Goal: Task Accomplishment & Management: Manage account settings

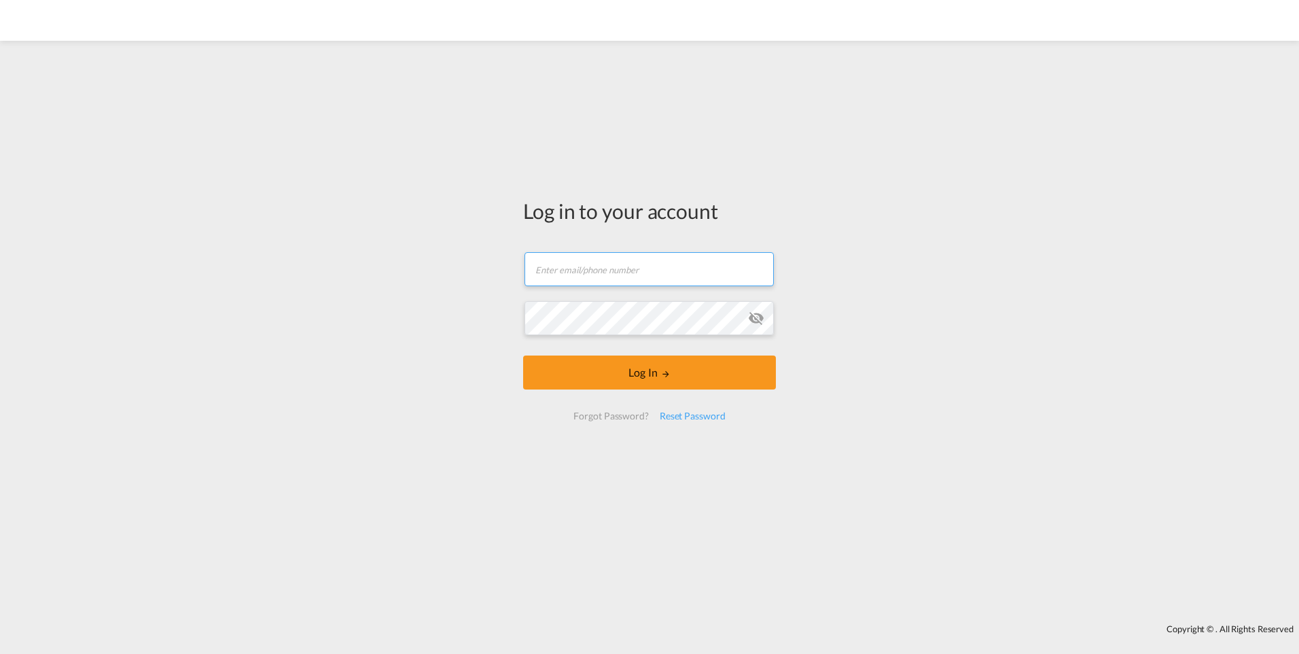
click at [599, 264] on input "text" at bounding box center [649, 269] width 249 height 34
type input "[EMAIL_ADDRESS][PERSON_NAME][DOMAIN_NAME]"
drag, startPoint x: 489, startPoint y: 272, endPoint x: 297, endPoint y: 322, distance: 198.7
click at [297, 322] on div "Log in to your account [EMAIL_ADDRESS][PERSON_NAME][DOMAIN_NAME] Password field…" at bounding box center [649, 332] width 1299 height 569
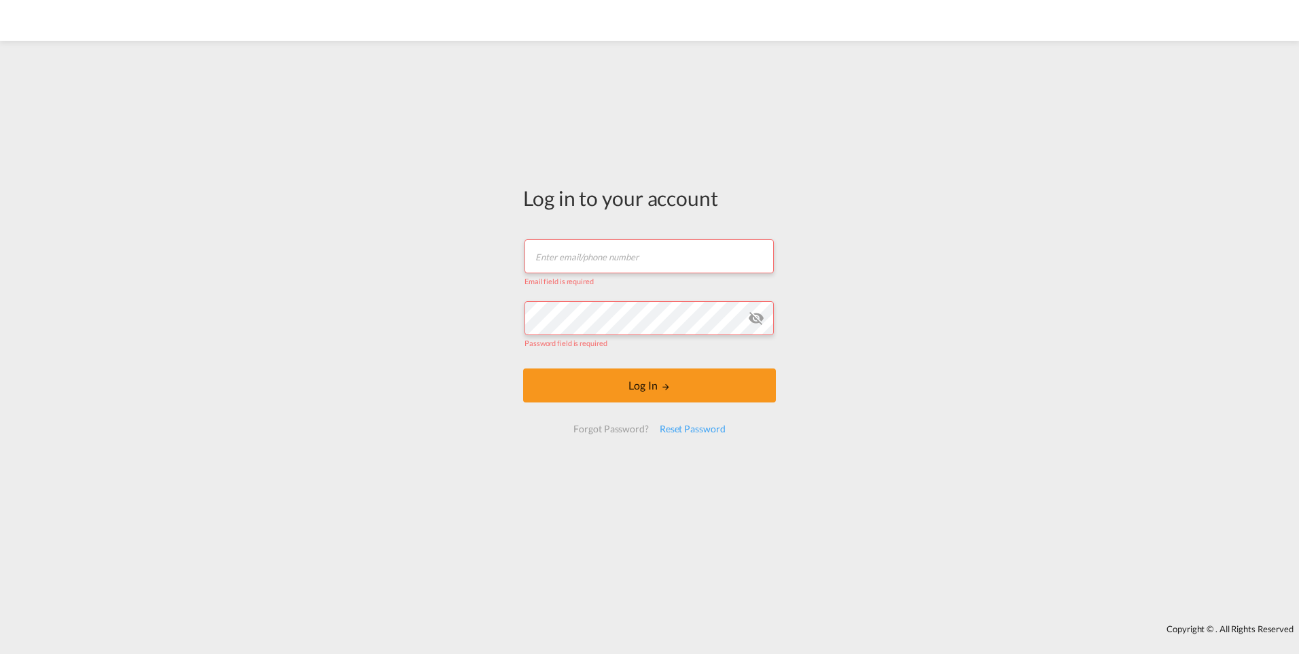
click at [581, 264] on input "text" at bounding box center [649, 256] width 249 height 34
click at [449, 253] on div "Log in to your account Email field is required Password field is required Log I…" at bounding box center [649, 332] width 1299 height 569
click at [566, 264] on input "text" at bounding box center [649, 256] width 249 height 34
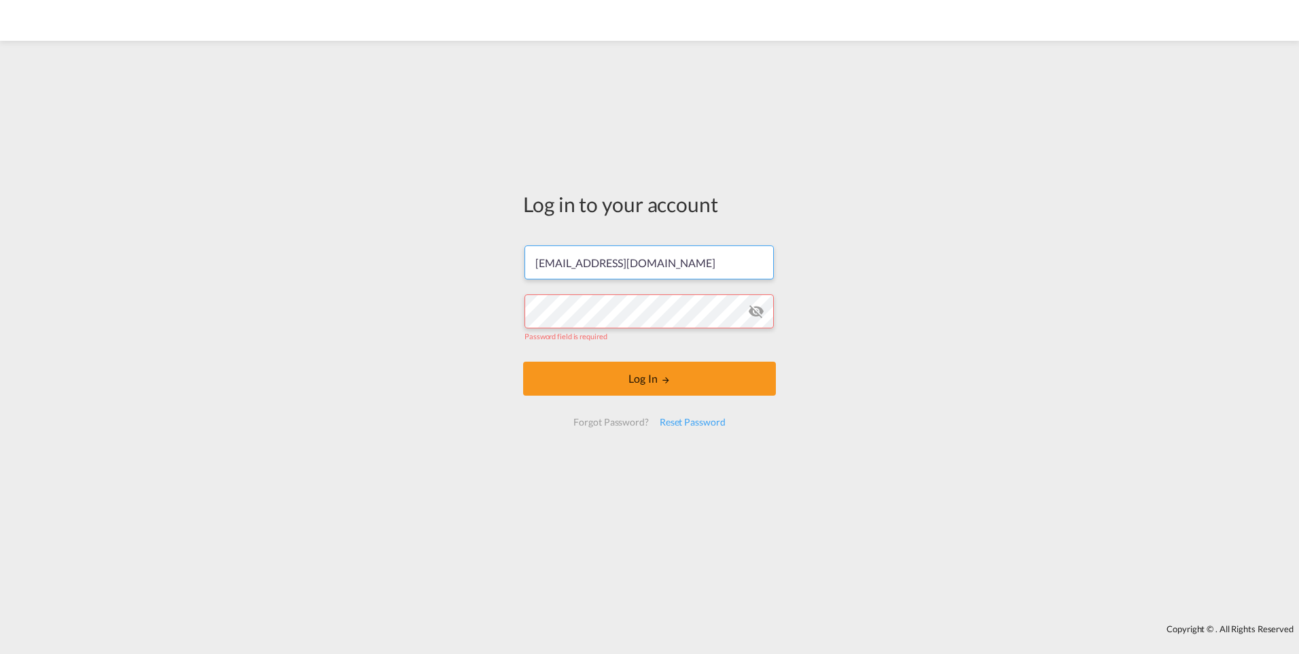
type input "[EMAIL_ADDRESS][PERSON_NAME][DOMAIN_NAME]"
